Goal: Information Seeking & Learning: Find specific fact

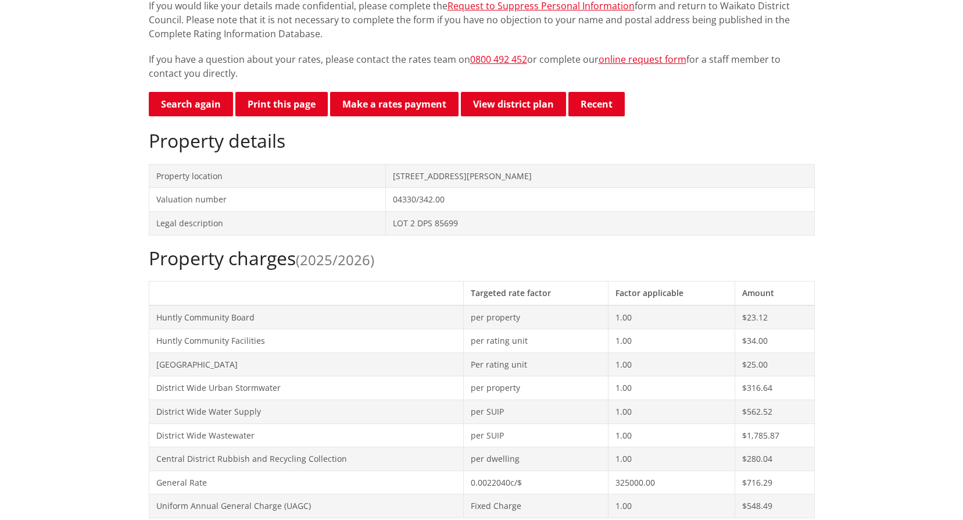
scroll to position [116, 0]
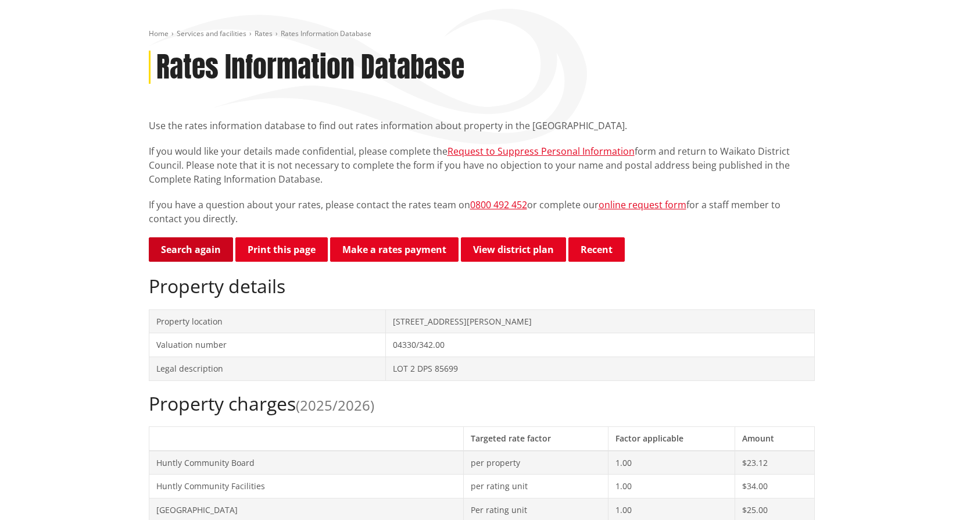
click at [182, 252] on link "Search again" at bounding box center [191, 249] width 84 height 24
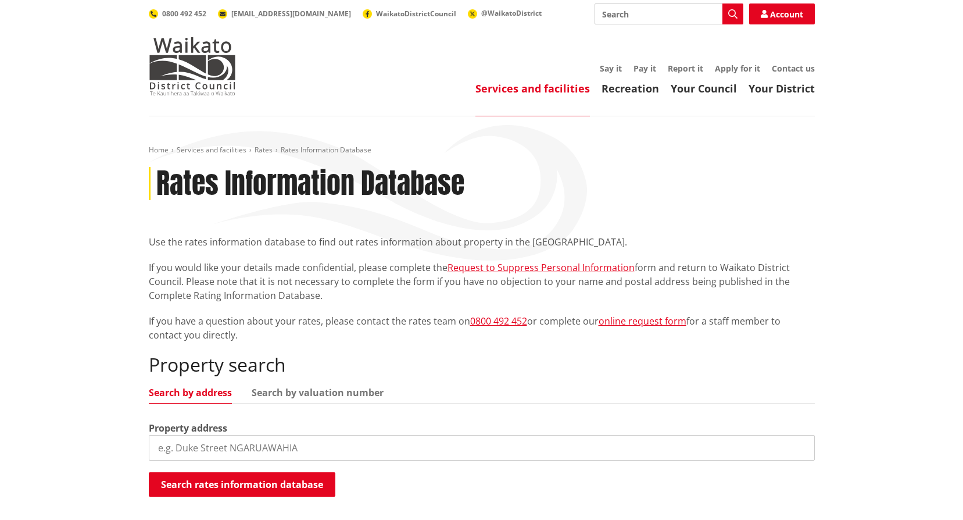
click at [238, 454] on input "search" at bounding box center [482, 448] width 666 height 26
click at [201, 449] on input "search" at bounding box center [482, 448] width 666 height 26
type input "23 Dudley Avenue"
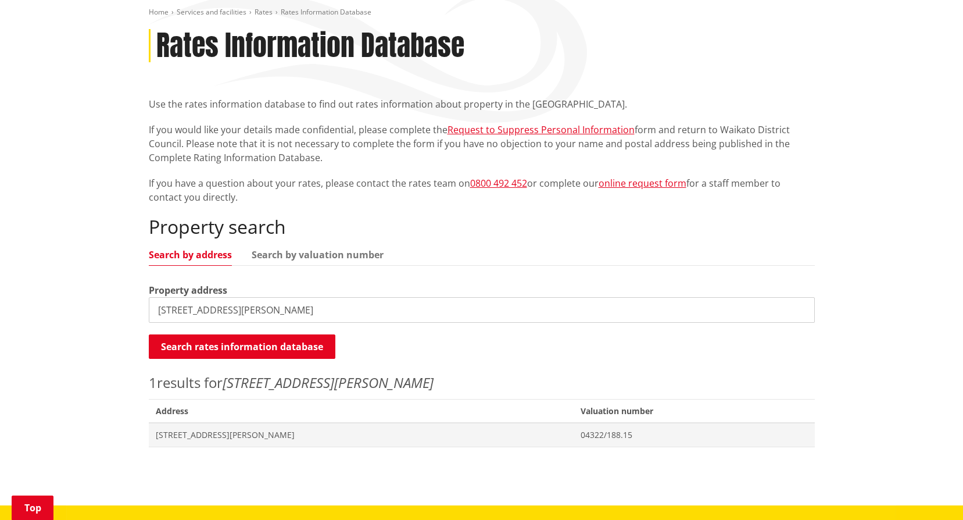
scroll to position [174, 0]
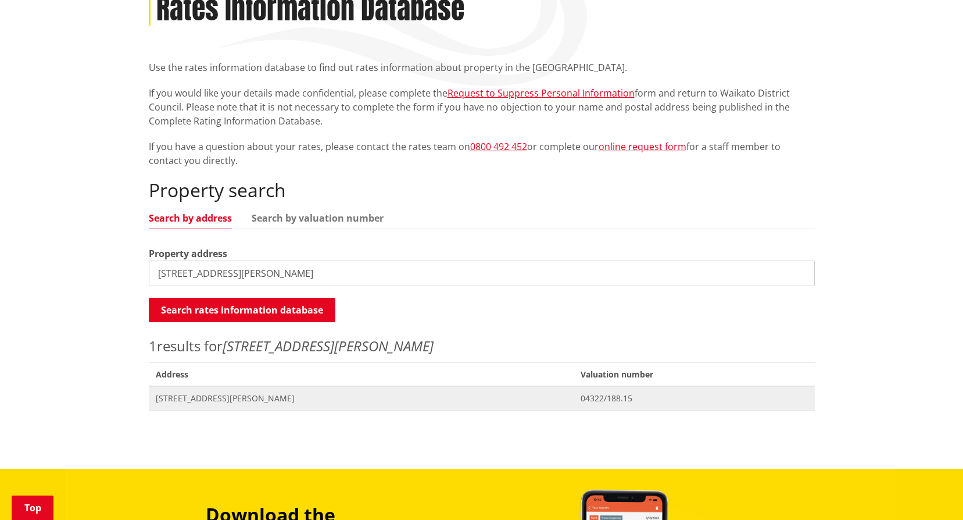
click at [230, 400] on span "23 Dudley Avenue HUNTLY" at bounding box center [361, 398] width 411 height 12
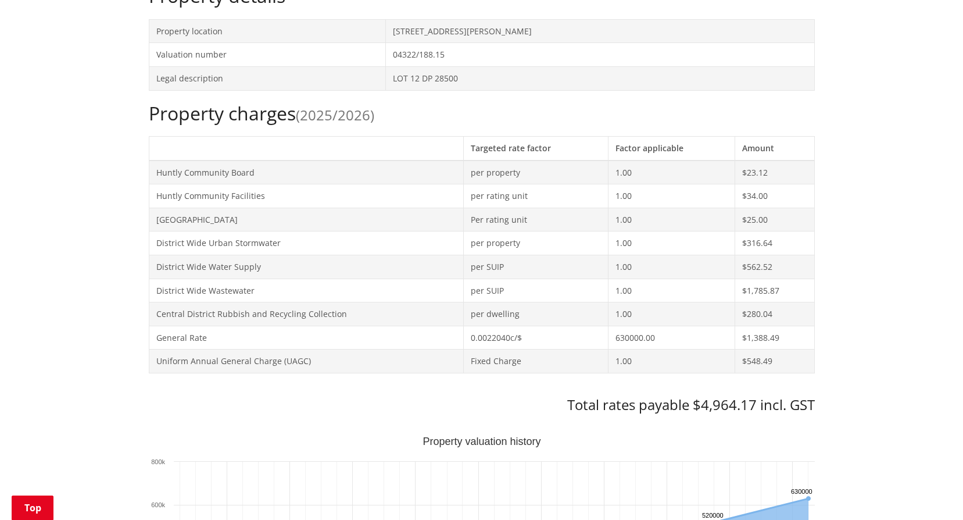
scroll to position [243, 0]
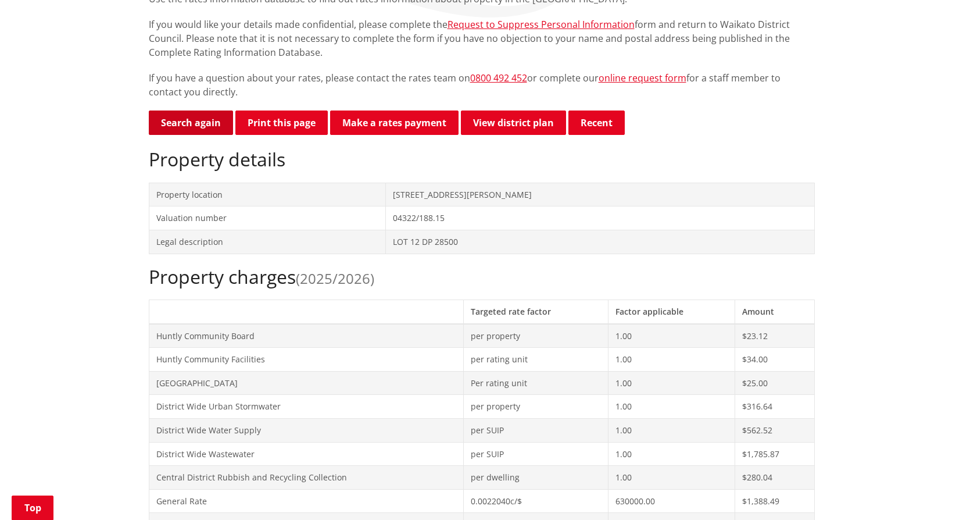
click at [188, 123] on link "Search again" at bounding box center [191, 122] width 84 height 24
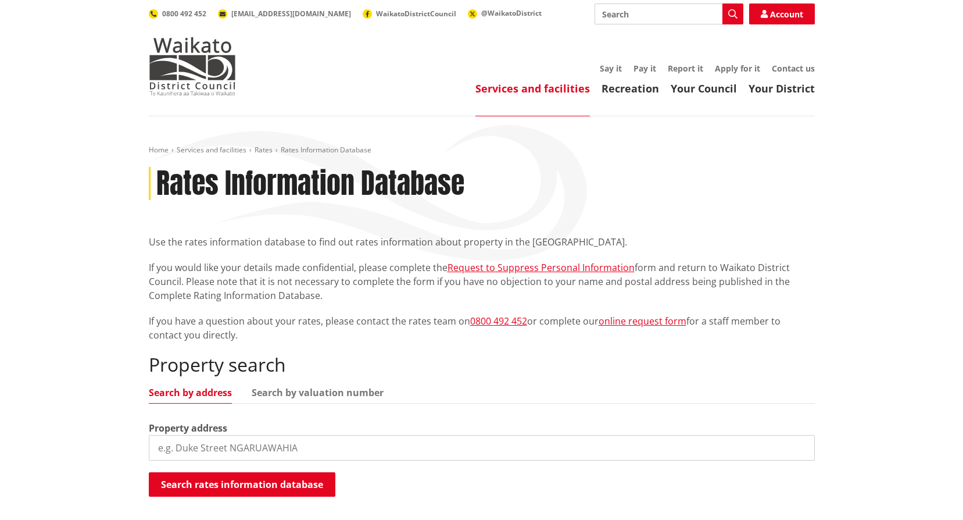
scroll to position [58, 0]
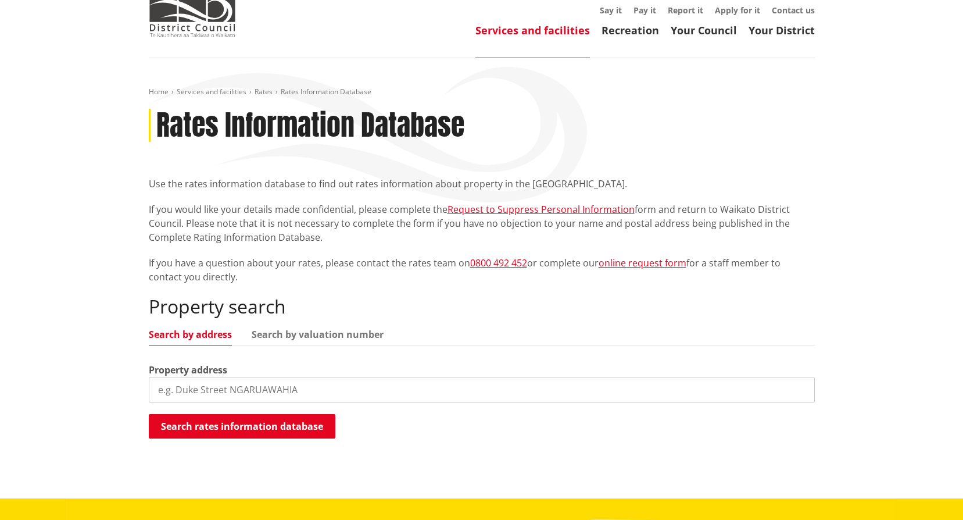
click at [223, 390] on input "search" at bounding box center [482, 390] width 666 height 26
click at [245, 429] on button "Search rates information database" at bounding box center [242, 426] width 187 height 24
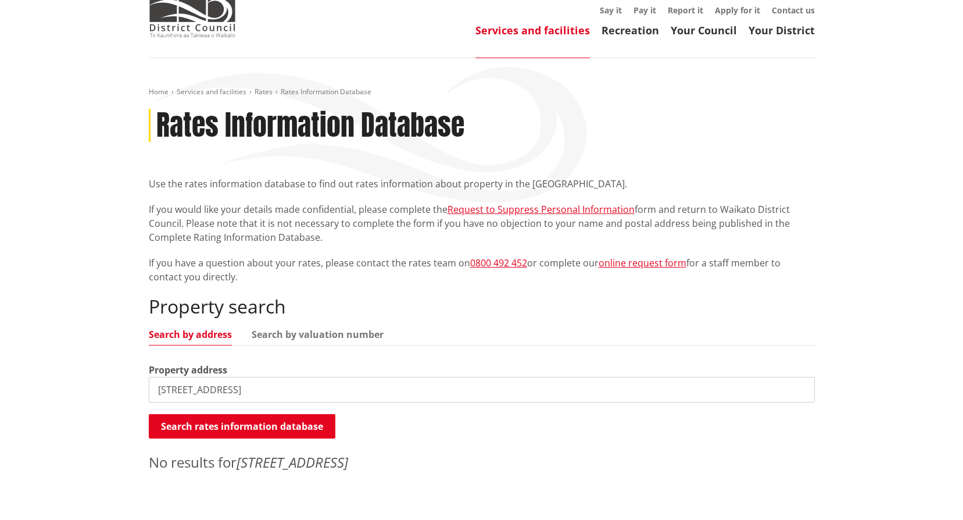
click at [266, 389] on input "110 B Hakanoa Street" at bounding box center [482, 390] width 666 height 26
click at [275, 421] on button "Search rates information database" at bounding box center [242, 426] width 187 height 24
click at [176, 389] on input "110 B Hakanoa Street Huntly" at bounding box center [482, 390] width 666 height 26
type input "110B Hakanoa Street Huntly"
click at [306, 431] on button "Search rates information database" at bounding box center [242, 426] width 187 height 24
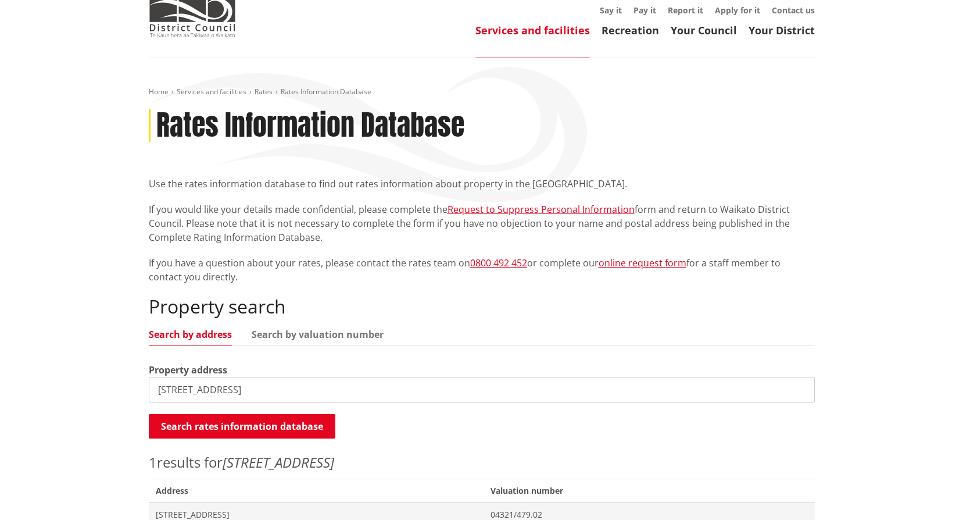
scroll to position [174, 0]
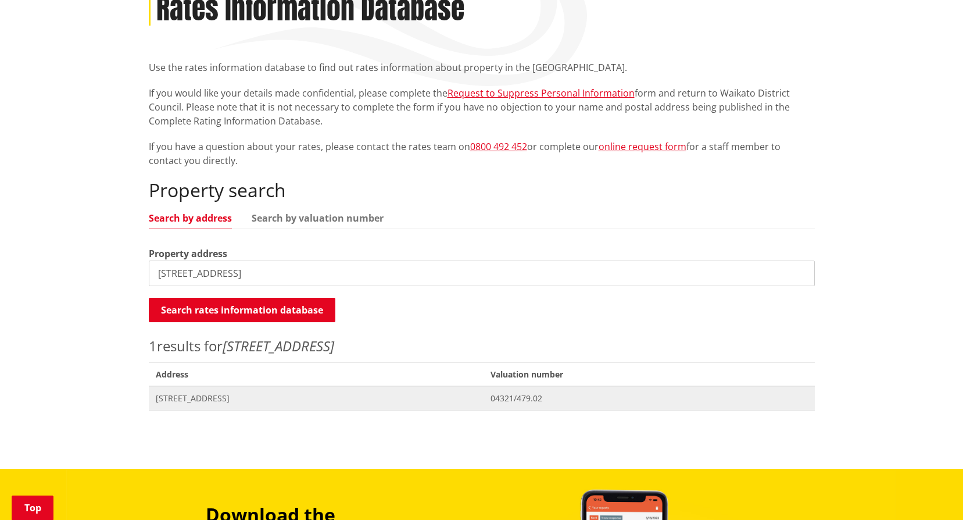
click at [230, 399] on span "[STREET_ADDRESS]" at bounding box center [316, 398] width 321 height 12
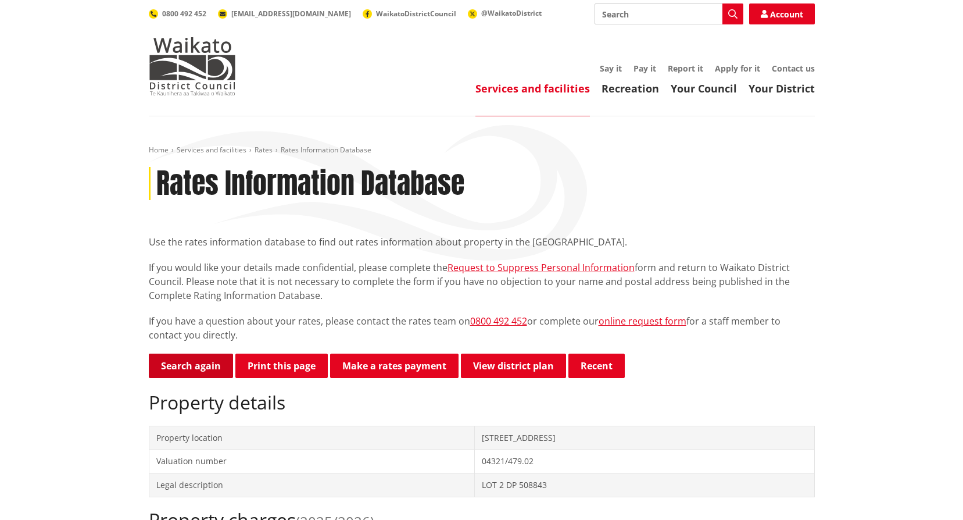
click at [182, 369] on link "Search again" at bounding box center [191, 365] width 84 height 24
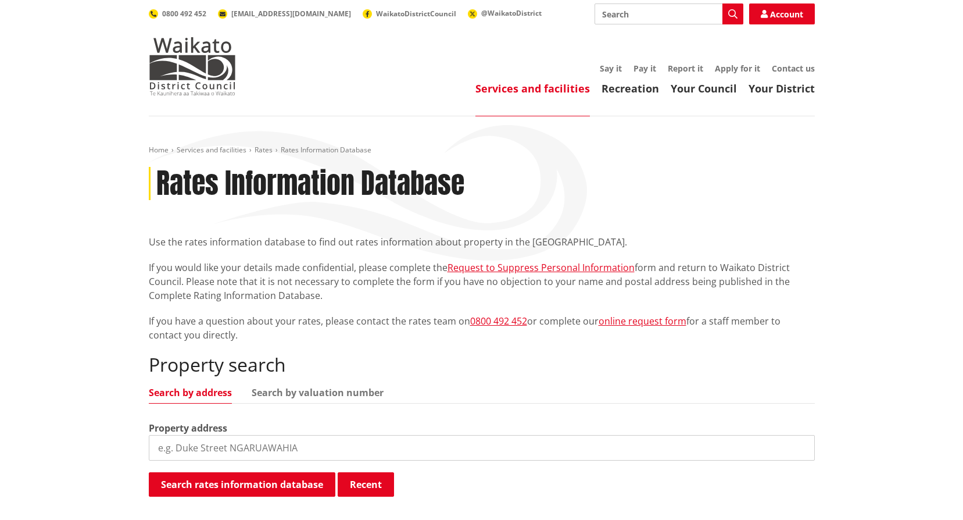
click at [238, 447] on input "search" at bounding box center [482, 448] width 666 height 26
click at [298, 453] on input "search" at bounding box center [482, 448] width 666 height 26
type input "[STREET_ADDRESS][PERSON_NAME]"
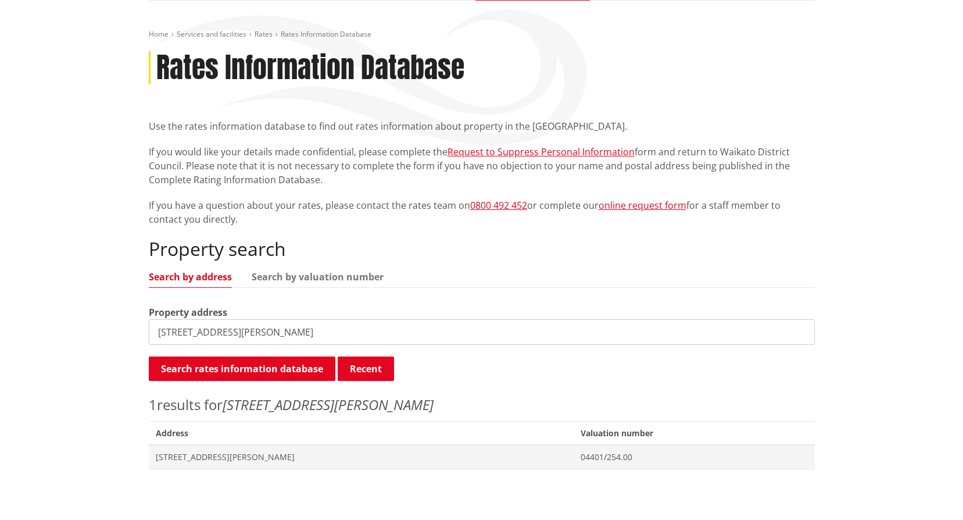
scroll to position [116, 0]
click at [178, 461] on span "[STREET_ADDRESS][PERSON_NAME]" at bounding box center [361, 456] width 411 height 12
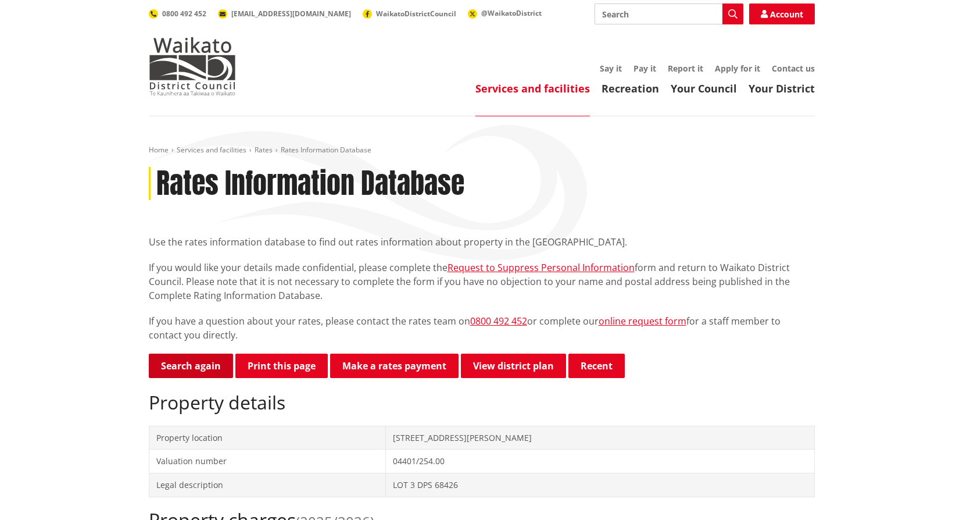
click at [207, 363] on link "Search again" at bounding box center [191, 365] width 84 height 24
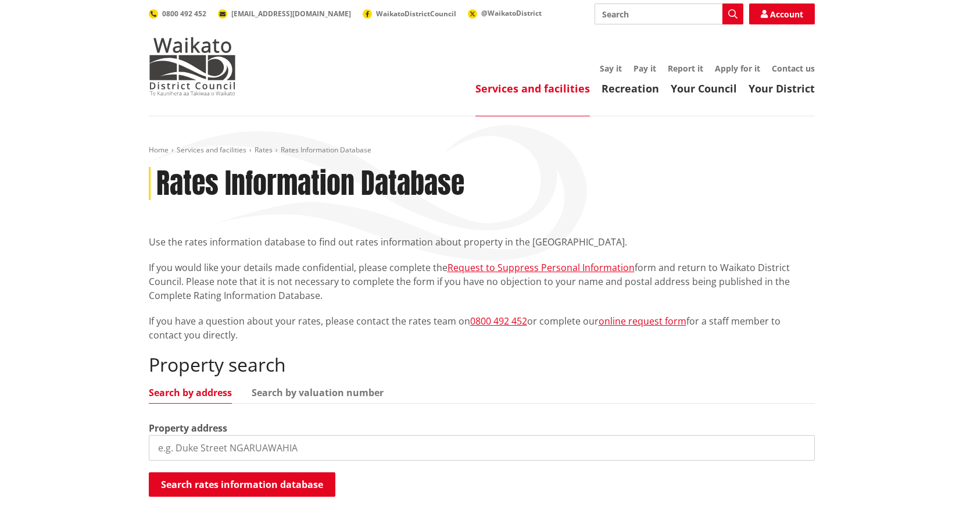
scroll to position [116, 0]
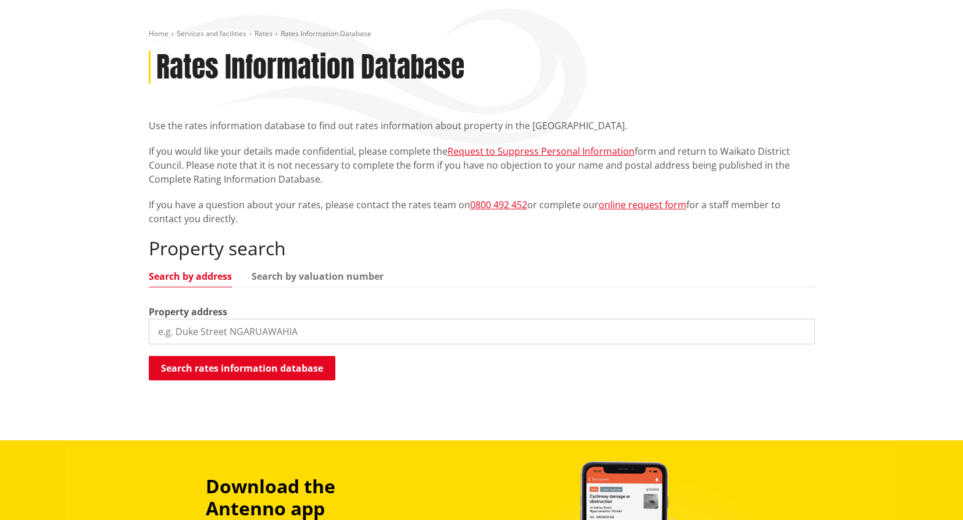
click at [206, 336] on input "search" at bounding box center [482, 331] width 666 height 26
click at [196, 331] on input "search" at bounding box center [482, 331] width 666 height 26
type input "[STREET_ADDRESS][PERSON_NAME]"
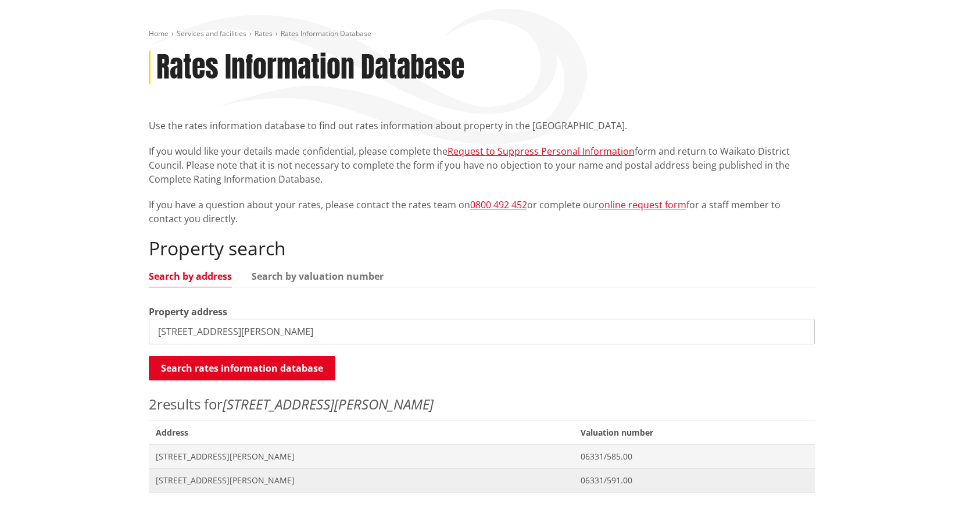
click at [238, 481] on span "[STREET_ADDRESS][PERSON_NAME]" at bounding box center [361, 480] width 411 height 12
